Goal: Task Accomplishment & Management: Complete application form

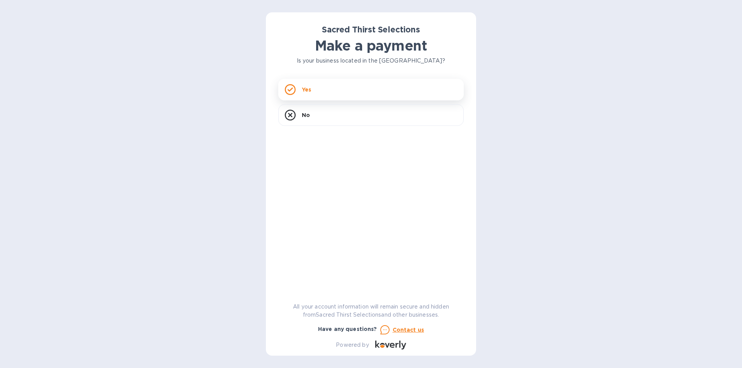
click at [300, 88] on div "Yes" at bounding box center [371, 90] width 186 height 22
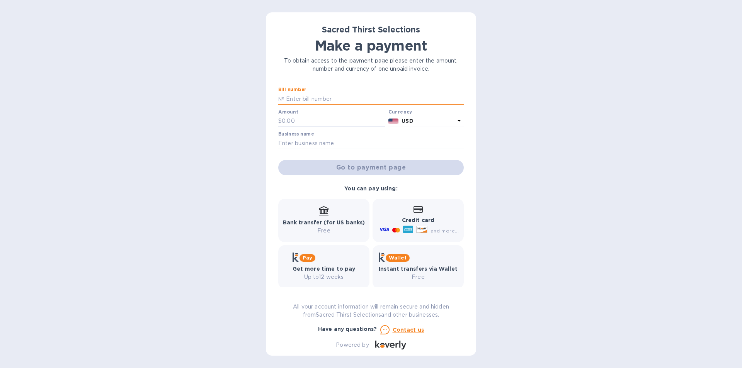
click at [308, 99] on input "text" at bounding box center [374, 99] width 179 height 12
type input "53225"
click at [307, 120] on div "Amount $" at bounding box center [331, 118] width 107 height 18
click at [316, 126] on input "text" at bounding box center [334, 122] width 104 height 12
type input "290.4"
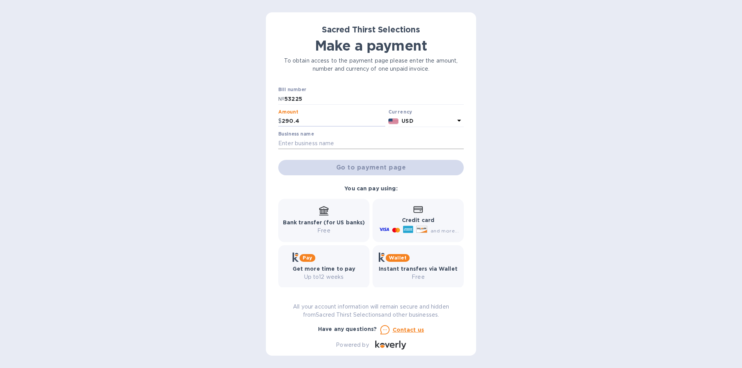
click at [332, 142] on input "text" at bounding box center [371, 144] width 186 height 12
type input "[GEOGRAPHIC_DATA]"
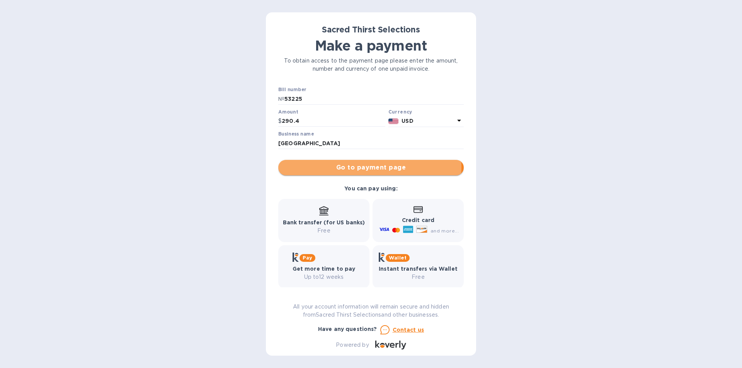
click at [365, 167] on span "Go to payment page" at bounding box center [371, 167] width 173 height 9
